Goal: Information Seeking & Learning: Compare options

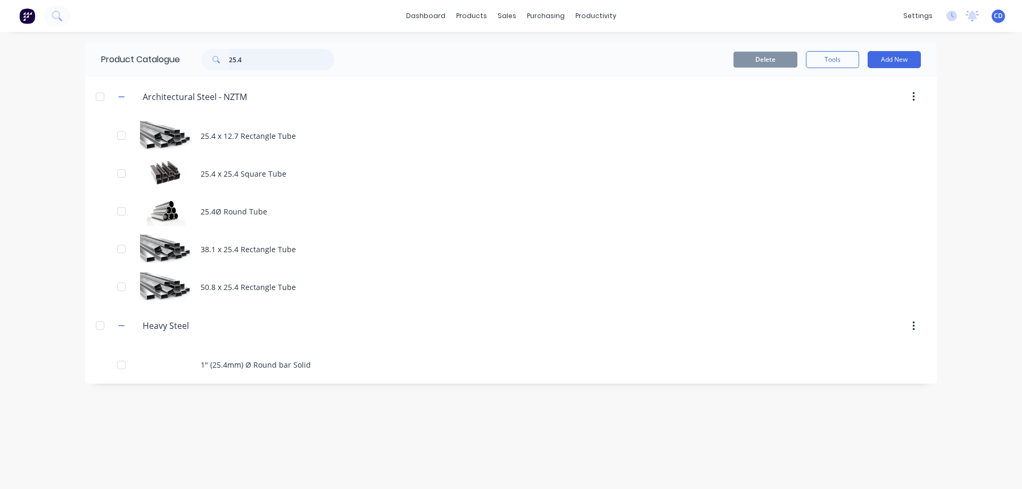
click at [258, 61] on input "25.4" at bounding box center [281, 59] width 105 height 21
type input "2"
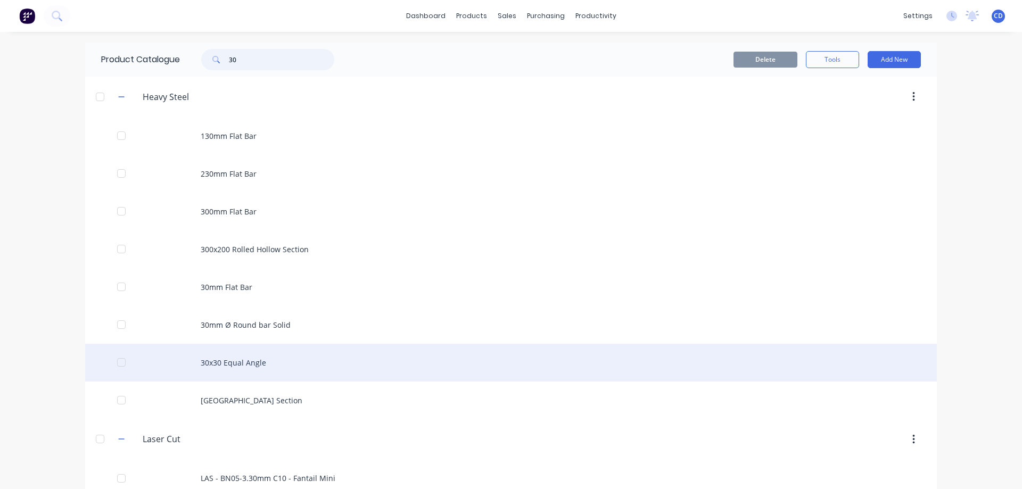
type input "30"
click at [219, 357] on div "30x30 Equal Angle" at bounding box center [511, 363] width 852 height 38
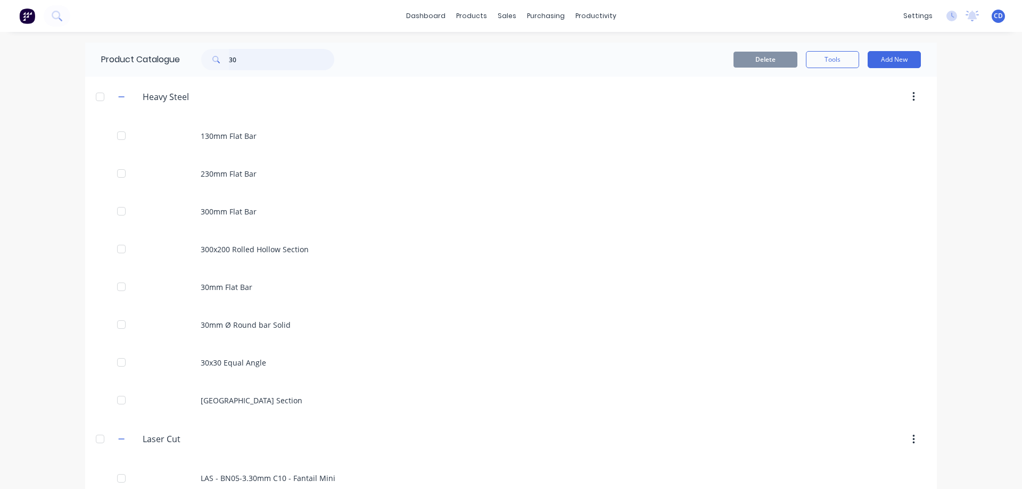
click at [248, 60] on input "30" at bounding box center [281, 59] width 105 height 21
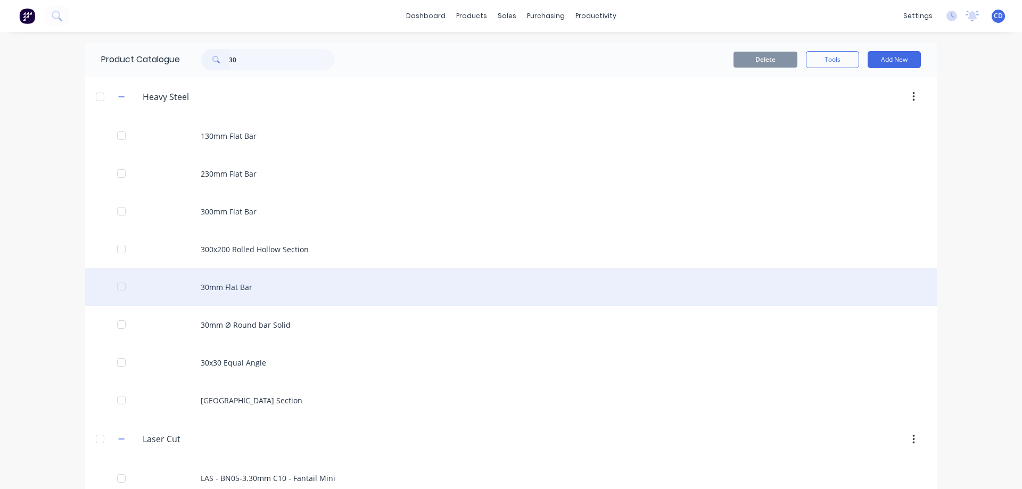
click at [218, 295] on div "30mm Flat Bar" at bounding box center [511, 287] width 852 height 38
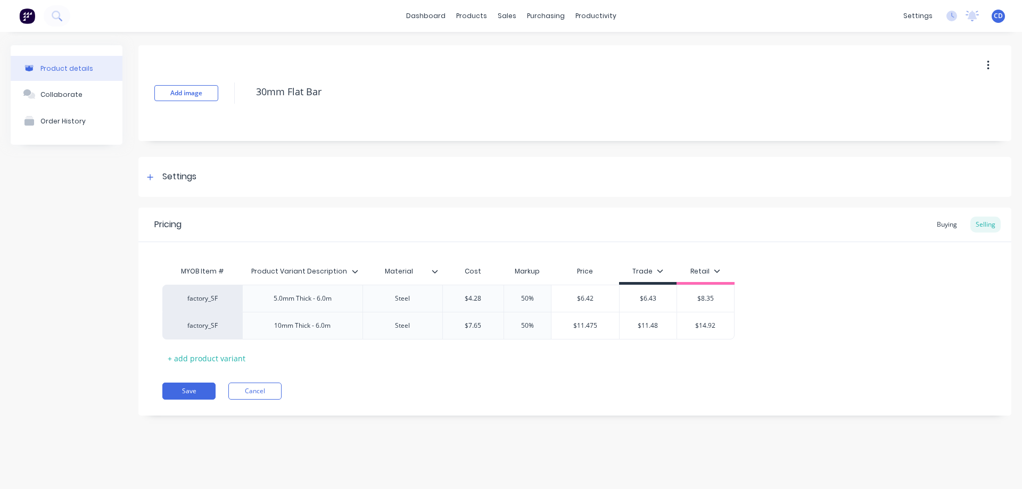
type textarea "x"
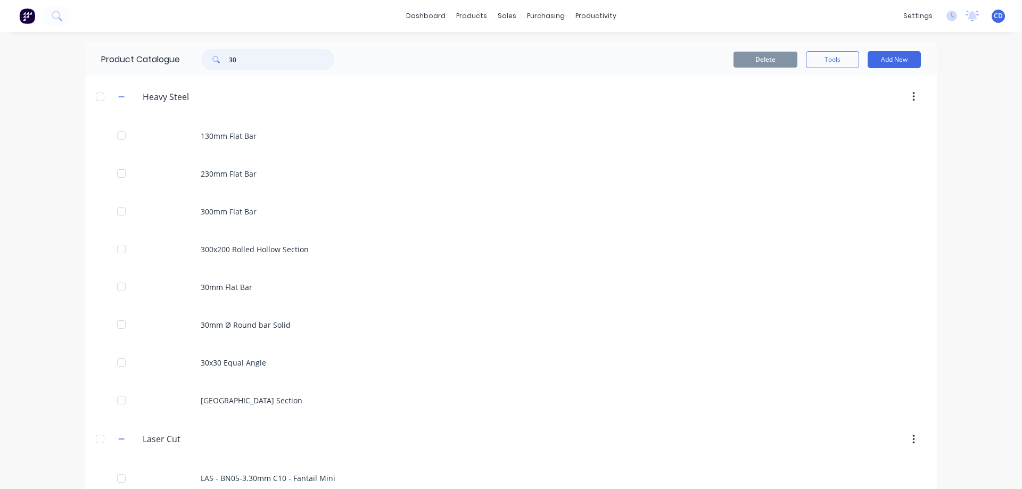
click at [244, 58] on input "30" at bounding box center [281, 59] width 105 height 21
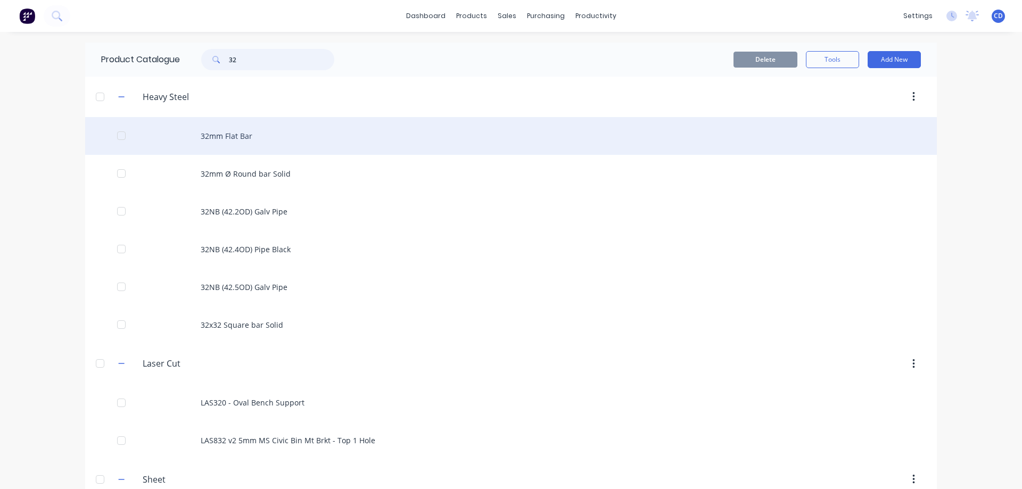
type input "32"
click at [228, 136] on div "32mm Flat Bar" at bounding box center [511, 136] width 852 height 38
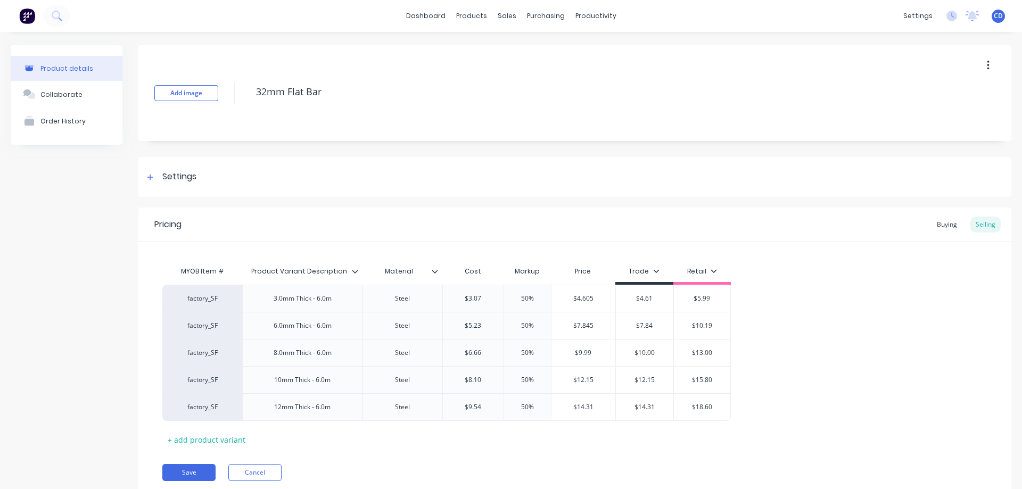
type textarea "x"
